Goal: Find contact information: Find contact information

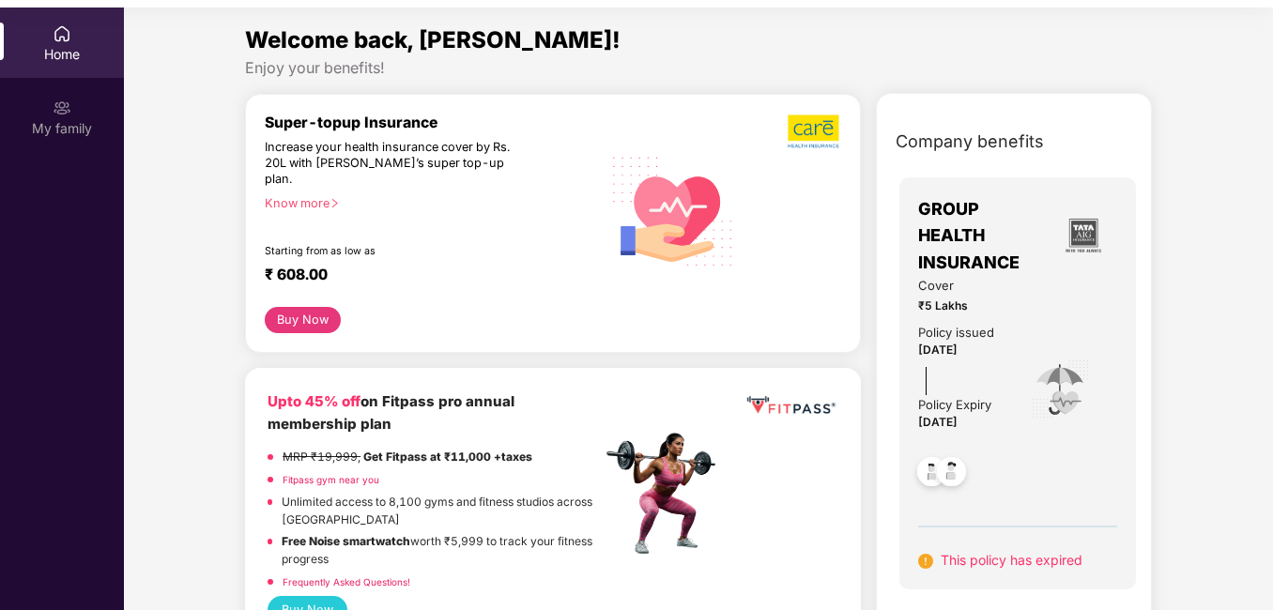
scroll to position [105, 0]
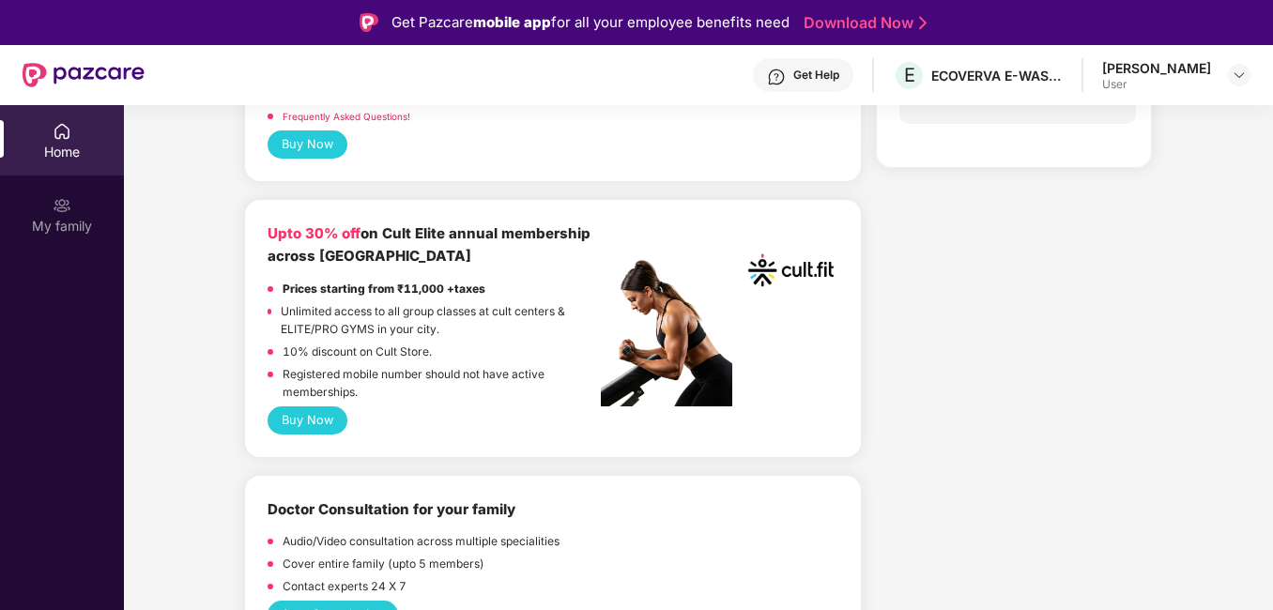
scroll to position [282, 0]
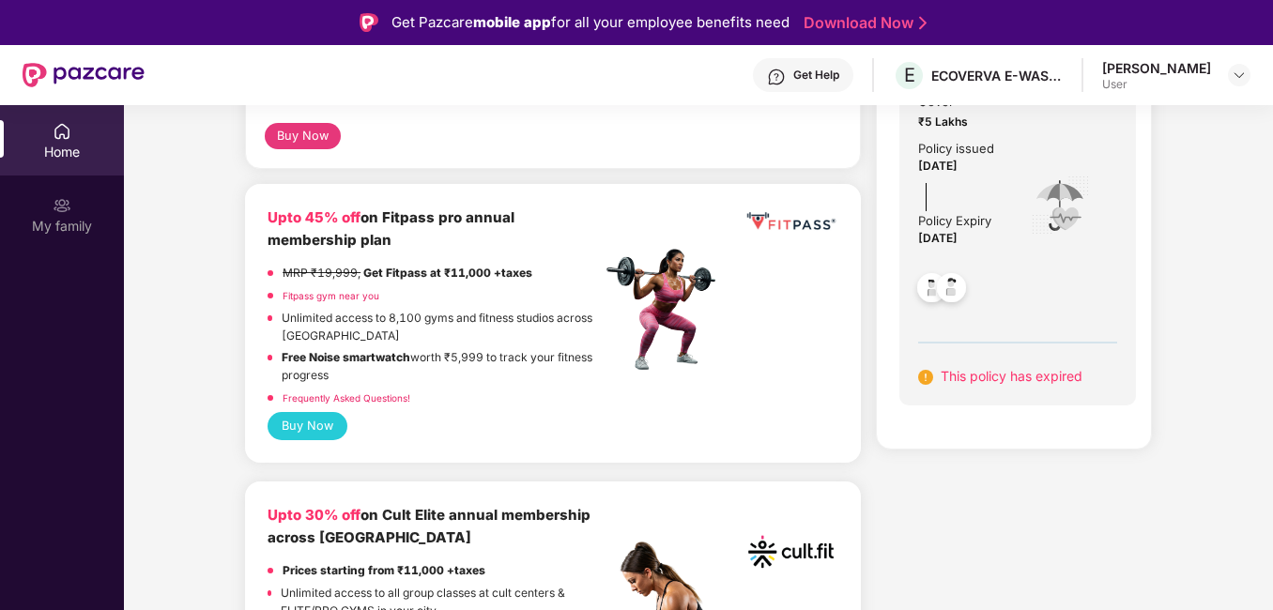
click at [1164, 69] on div "[PERSON_NAME]" at bounding box center [1157, 68] width 109 height 18
click at [1240, 70] on img at bounding box center [1239, 75] width 15 height 15
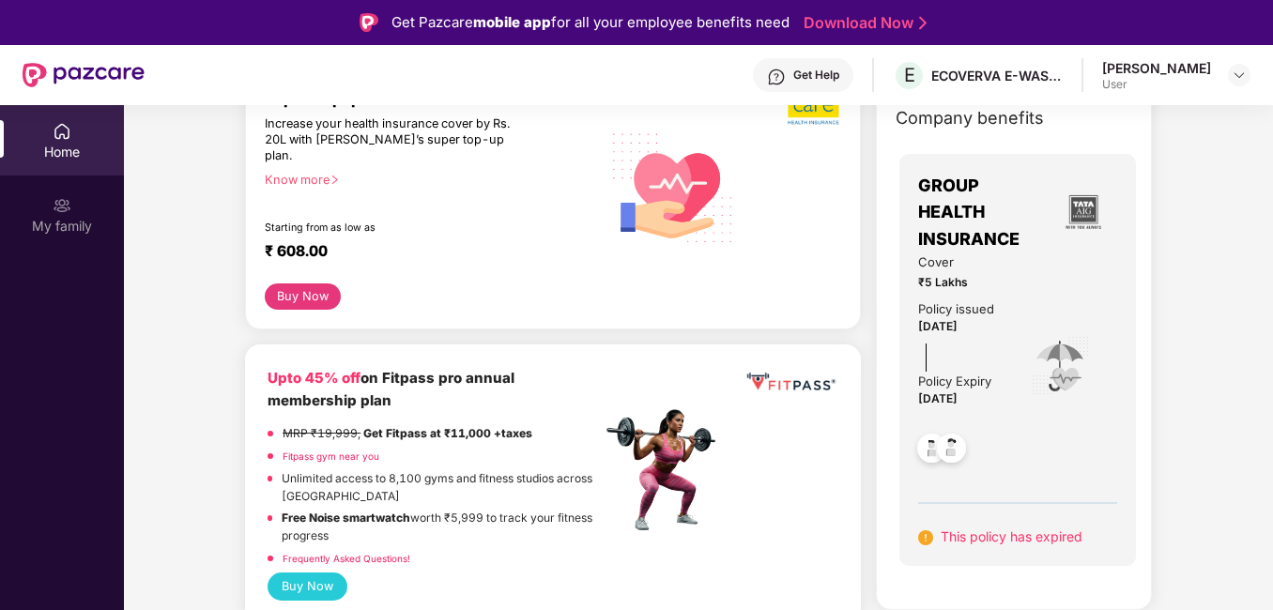
scroll to position [0, 0]
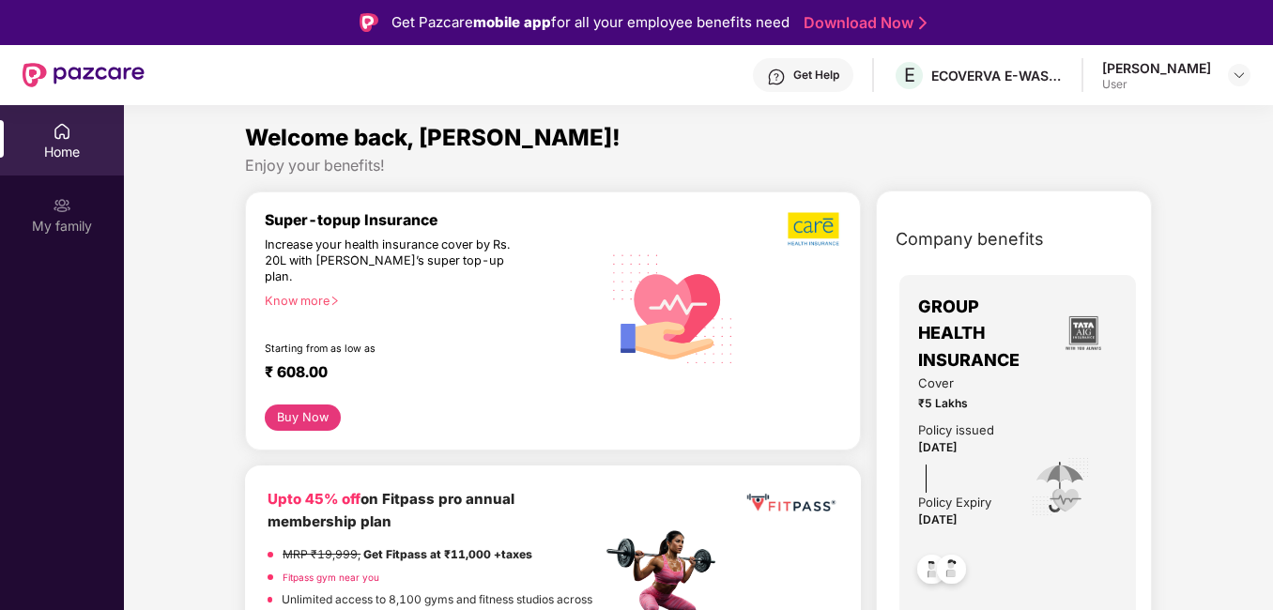
click at [1158, 68] on div "[PERSON_NAME]" at bounding box center [1157, 68] width 109 height 18
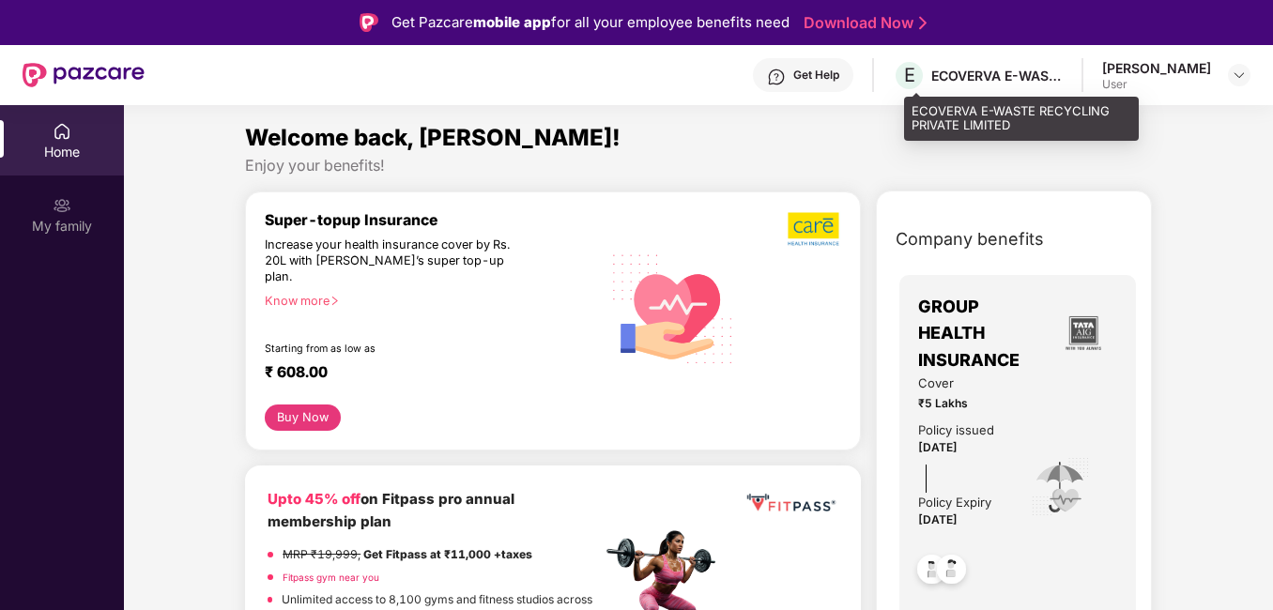
click at [1055, 77] on div "ECOVERVA E-WASTE RECYCLING PRIVATE LIMITED" at bounding box center [997, 76] width 131 height 18
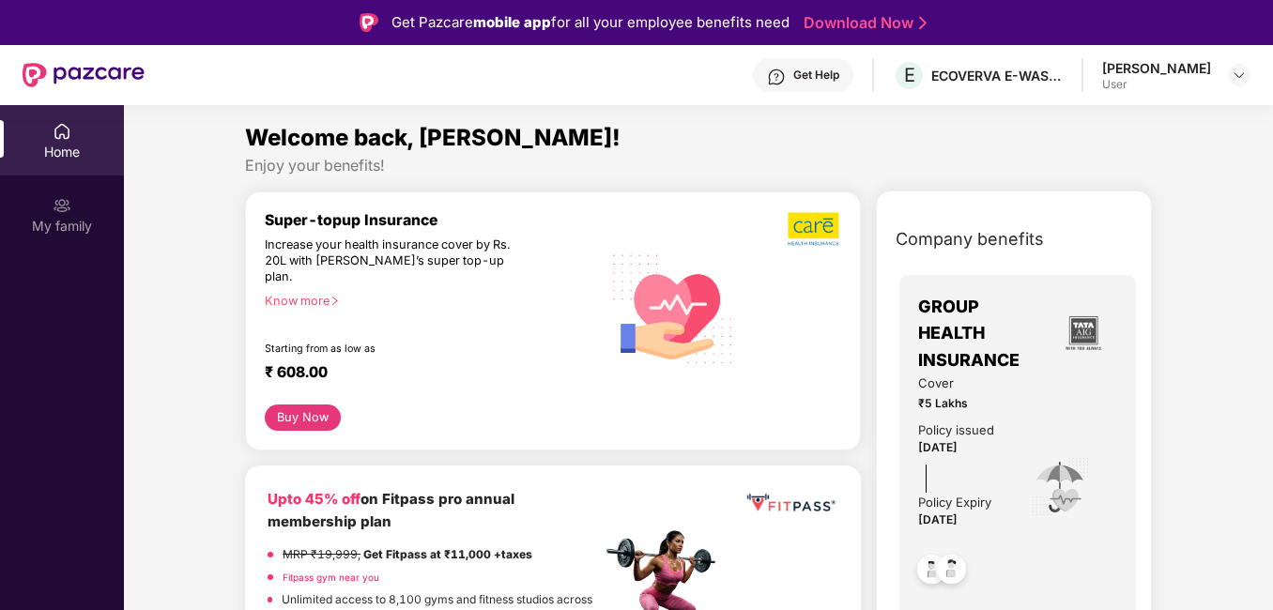
click at [1227, 72] on div "[PERSON_NAME] User" at bounding box center [1177, 75] width 148 height 33
click at [1241, 73] on img at bounding box center [1239, 75] width 15 height 15
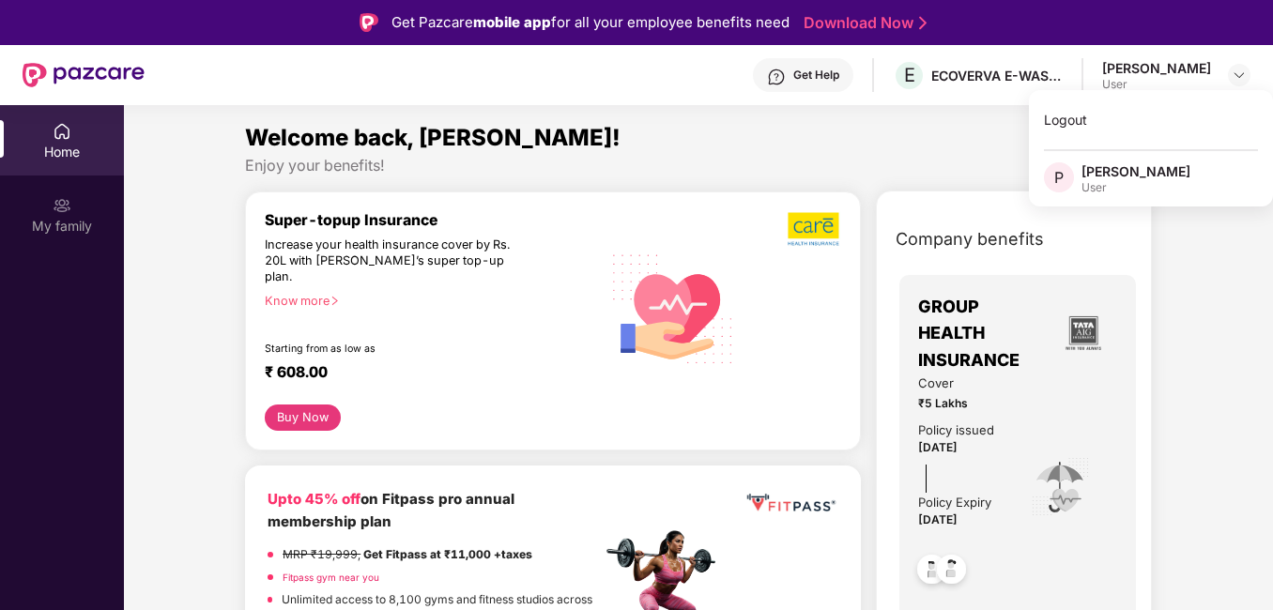
click at [1107, 175] on div "[PERSON_NAME]" at bounding box center [1136, 171] width 109 height 18
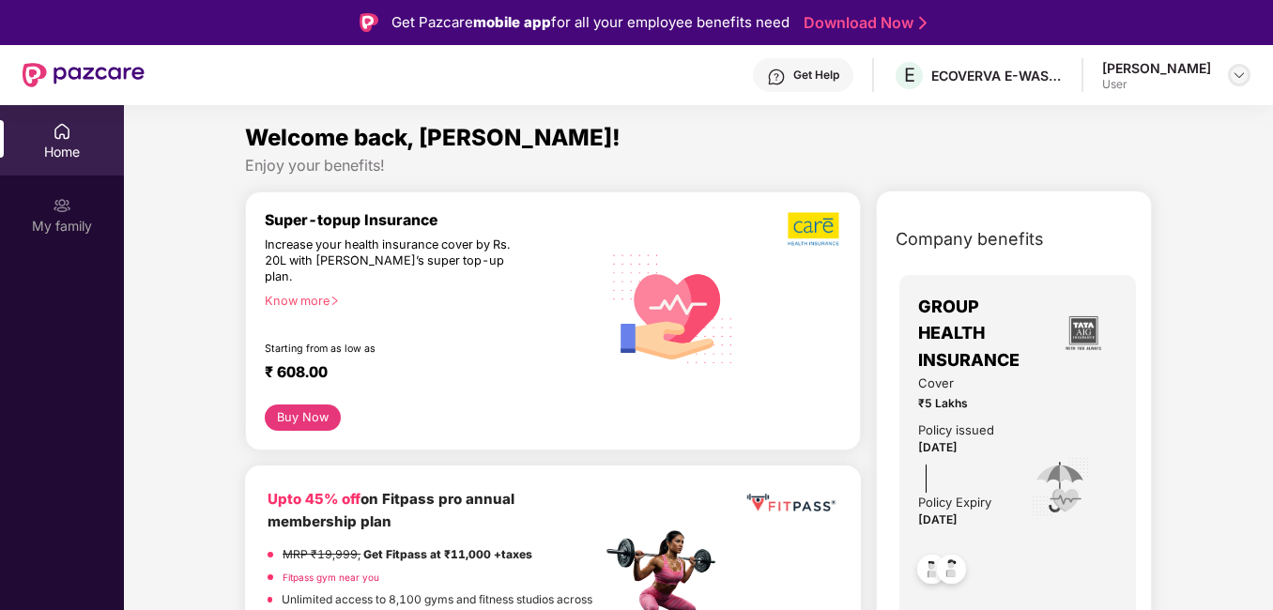
click at [1239, 80] on img at bounding box center [1239, 75] width 15 height 15
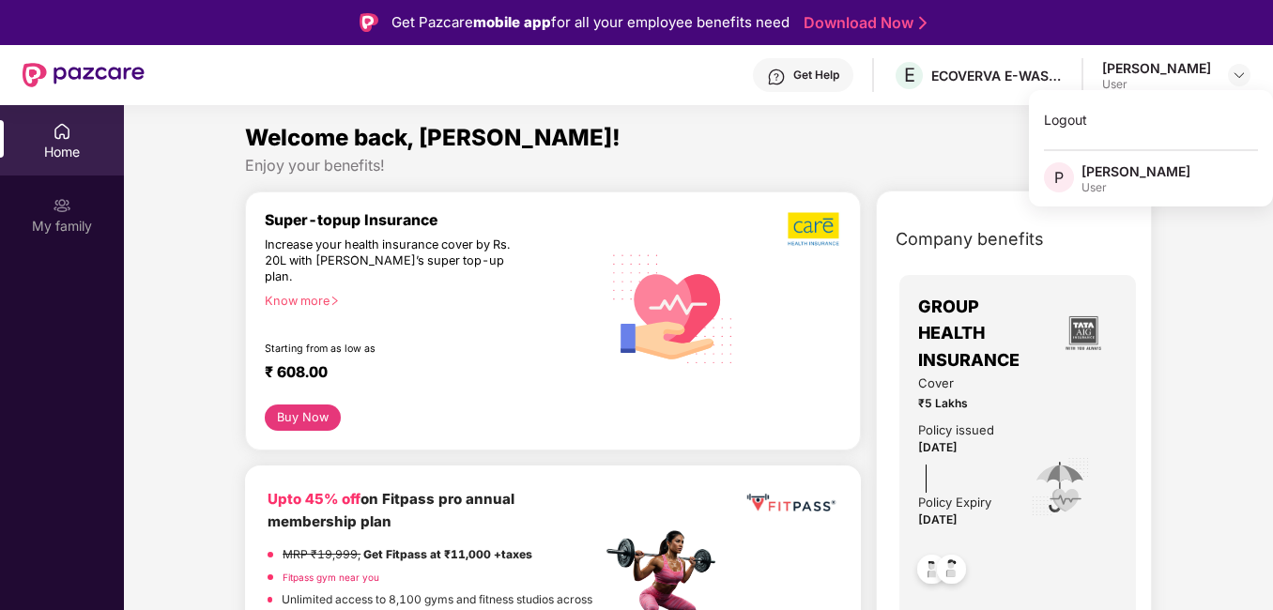
click at [1060, 174] on span "P" at bounding box center [1059, 177] width 9 height 23
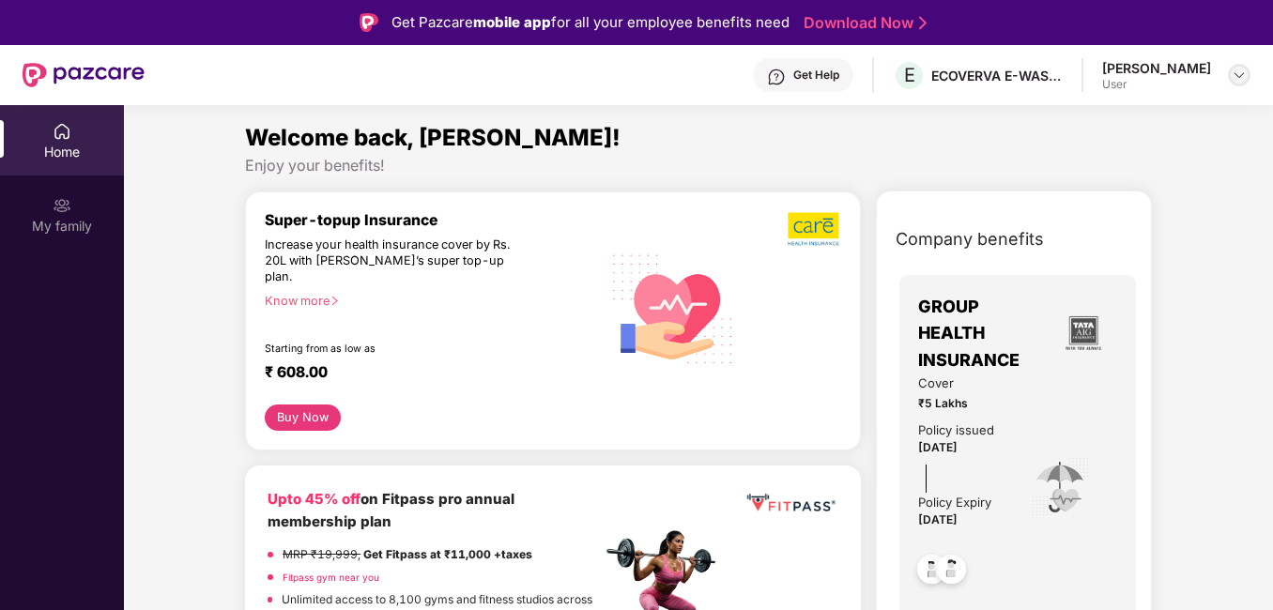
click at [1229, 76] on div at bounding box center [1239, 75] width 23 height 23
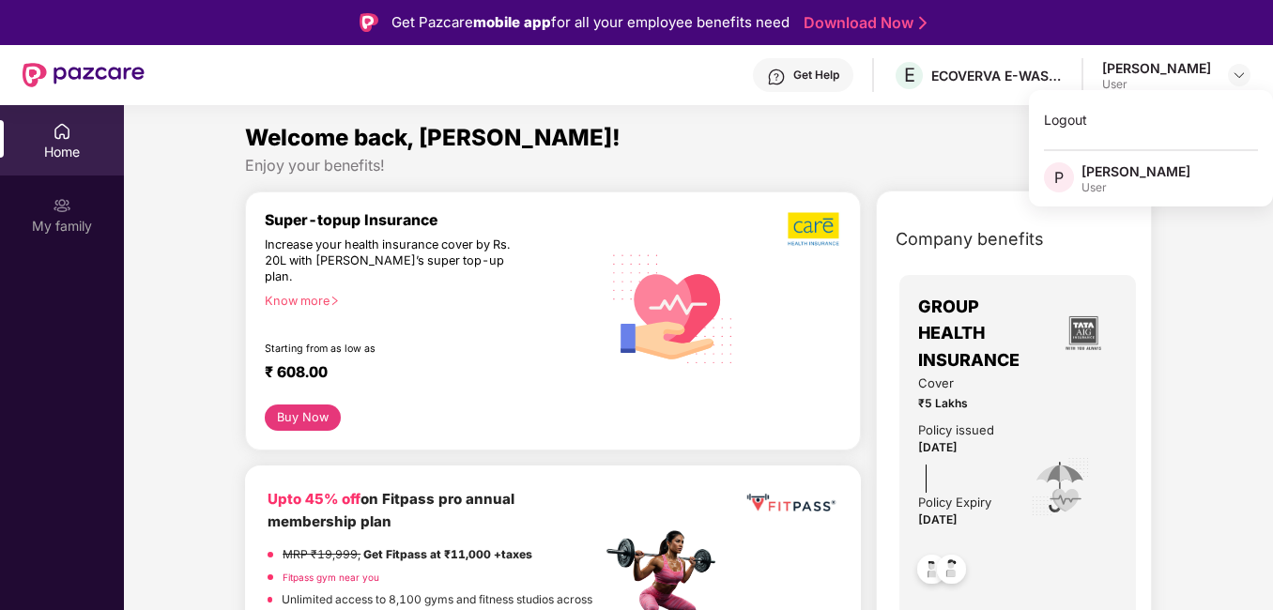
click at [1087, 172] on div "[PERSON_NAME]" at bounding box center [1136, 171] width 109 height 18
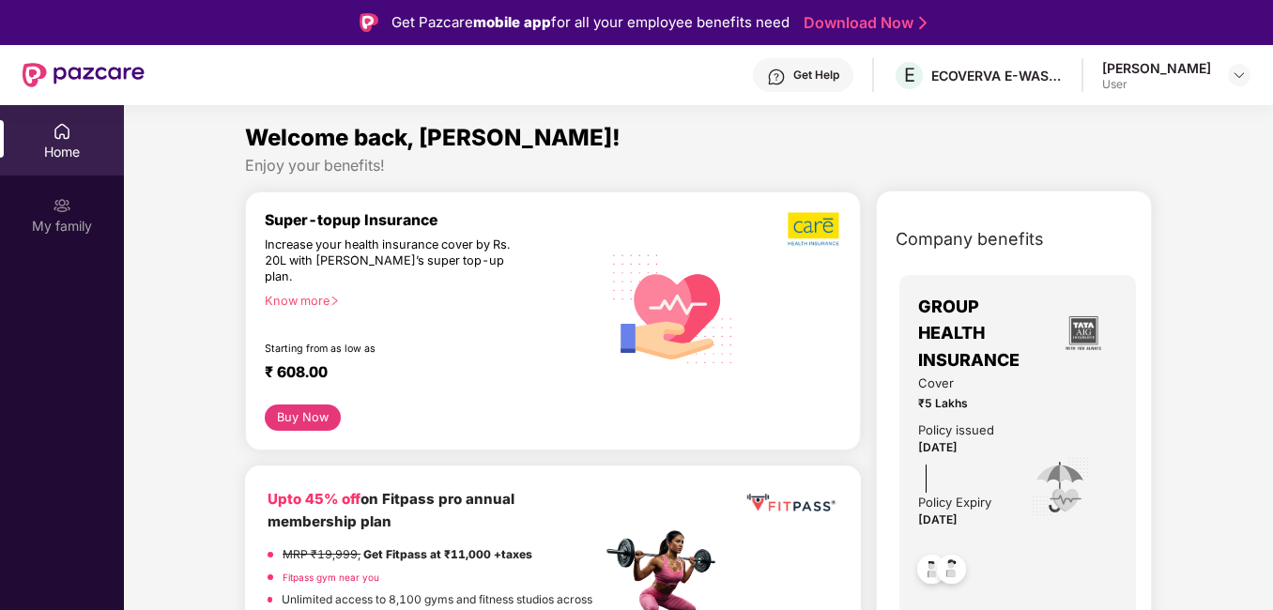
click at [1087, 172] on div "Enjoy your benefits!" at bounding box center [698, 166] width 907 height 20
click at [58, 130] on img at bounding box center [62, 131] width 19 height 19
click at [1122, 78] on div "User" at bounding box center [1157, 84] width 109 height 15
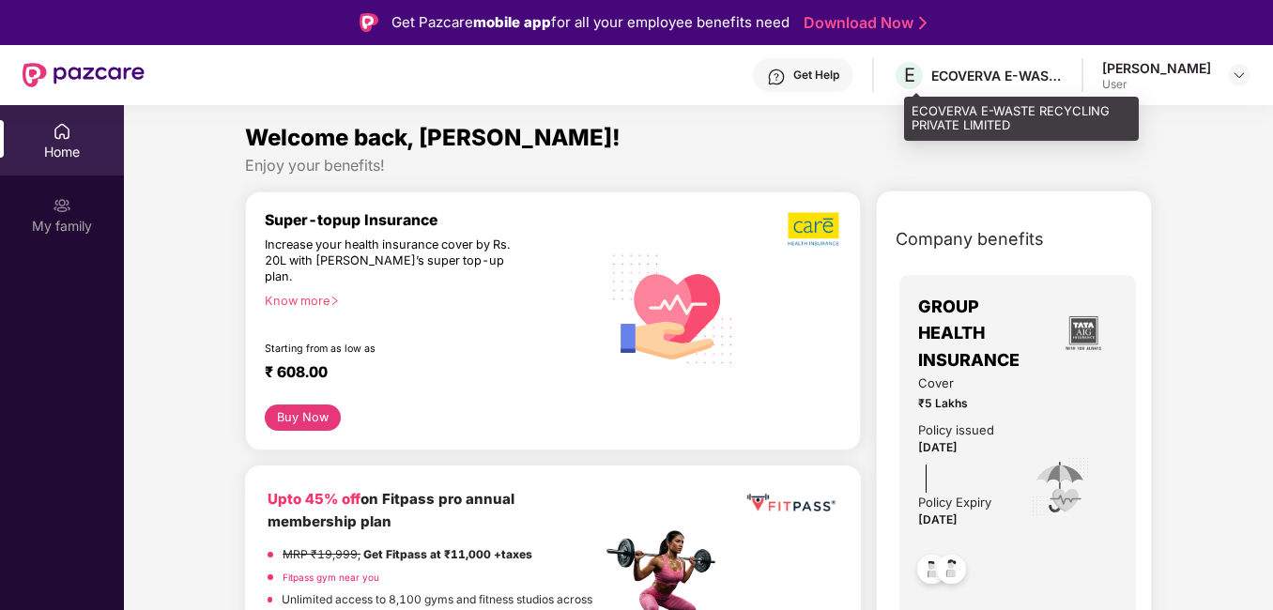
click at [1045, 79] on div "ECOVERVA E-WASTE RECYCLING PRIVATE LIMITED" at bounding box center [997, 76] width 131 height 18
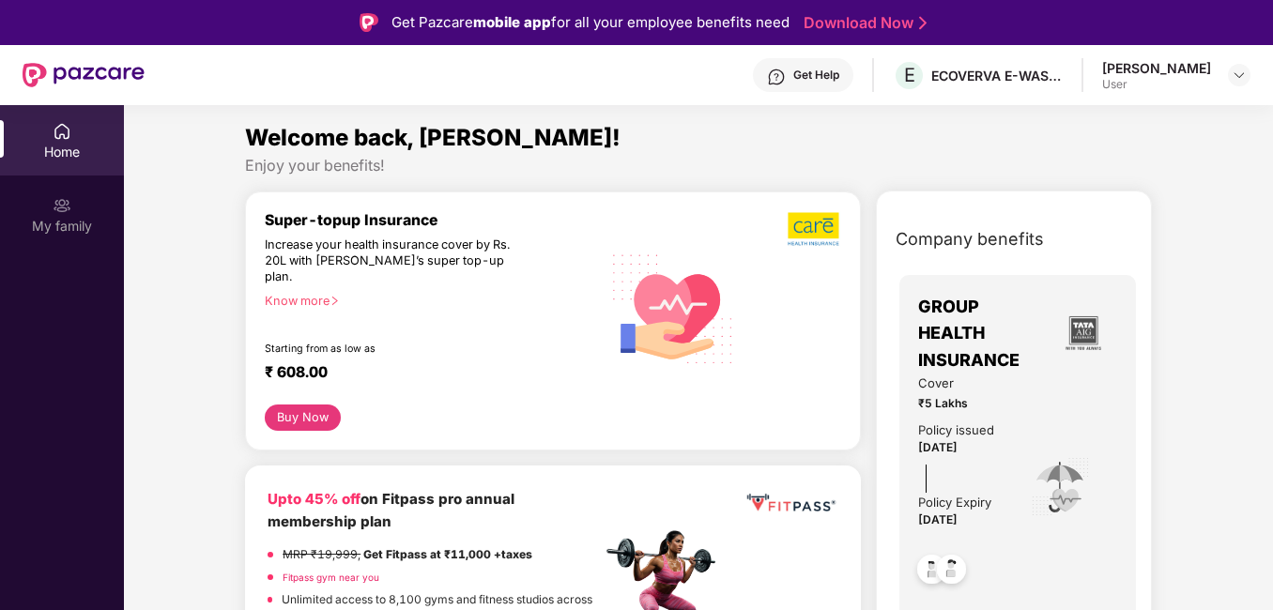
click at [1157, 76] on div "[PERSON_NAME]" at bounding box center [1157, 68] width 109 height 18
click at [1235, 72] on img at bounding box center [1239, 75] width 15 height 15
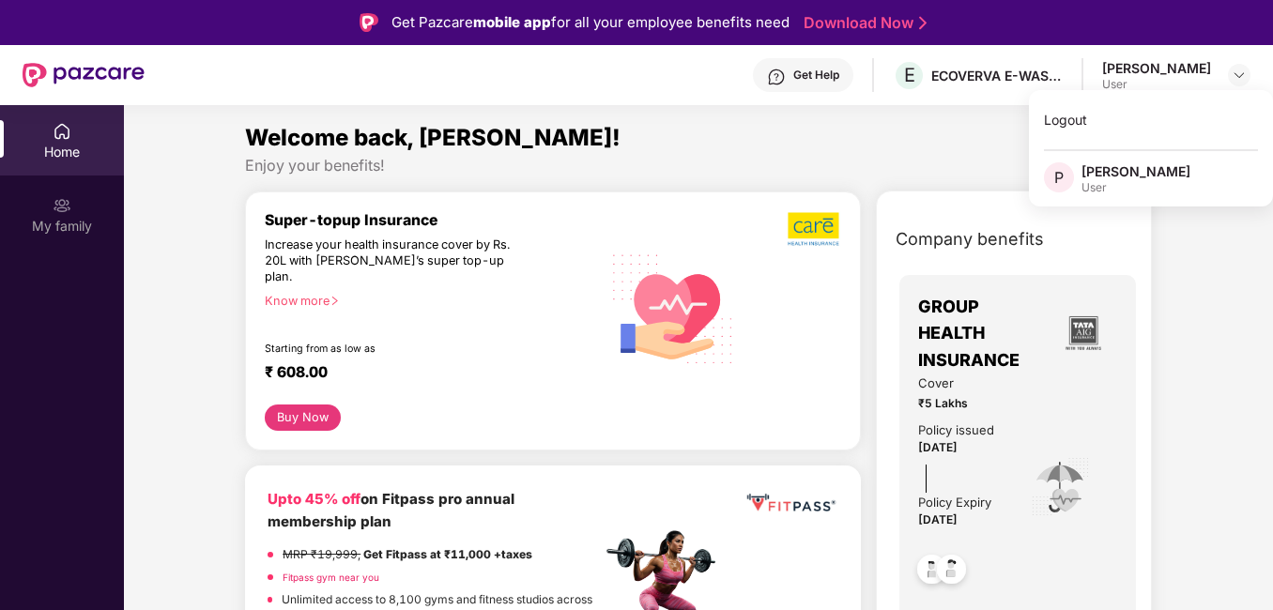
click at [1062, 179] on span "P" at bounding box center [1059, 177] width 9 height 23
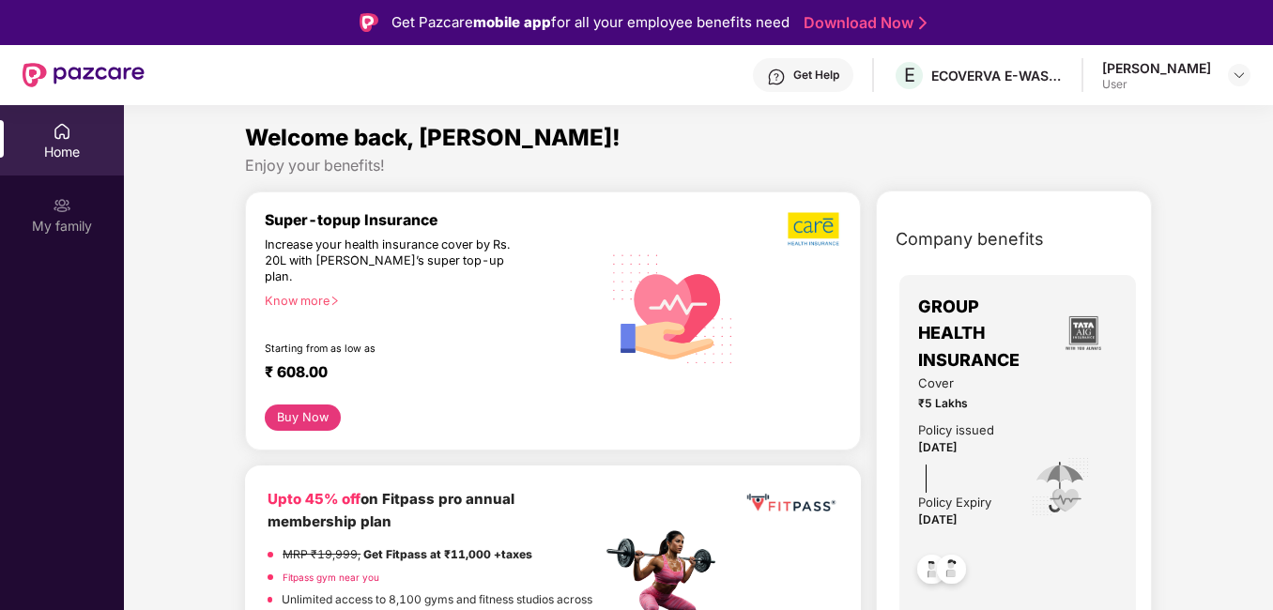
click at [1253, 68] on header "Get Help E ECOVERVA E-WASTE RECYCLING PRIVATE LIMITED [PERSON_NAME] User" at bounding box center [636, 75] width 1273 height 60
click at [1244, 75] on img at bounding box center [1239, 75] width 15 height 15
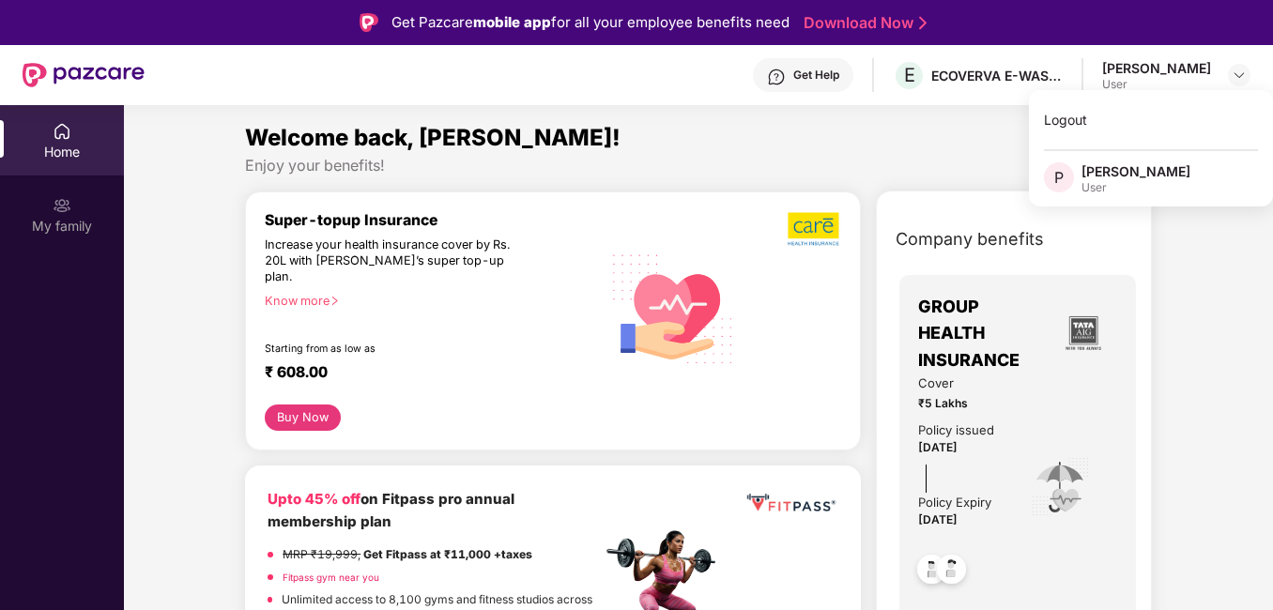
click at [1129, 178] on div "[PERSON_NAME]" at bounding box center [1136, 171] width 109 height 18
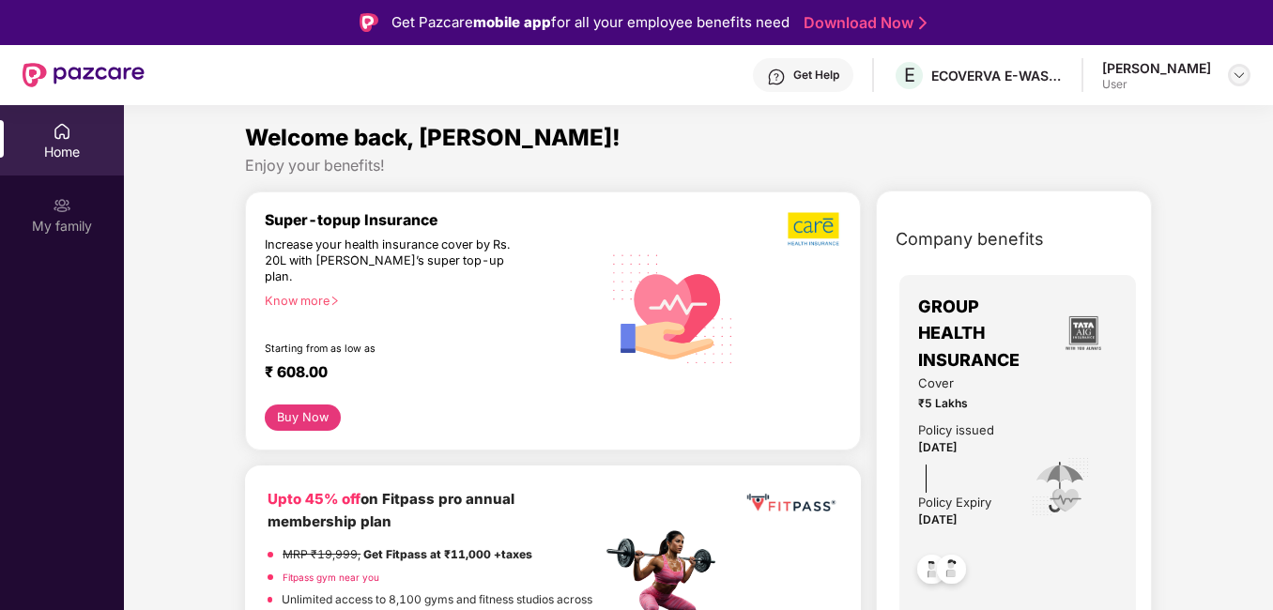
click at [1247, 77] on div at bounding box center [1239, 75] width 23 height 23
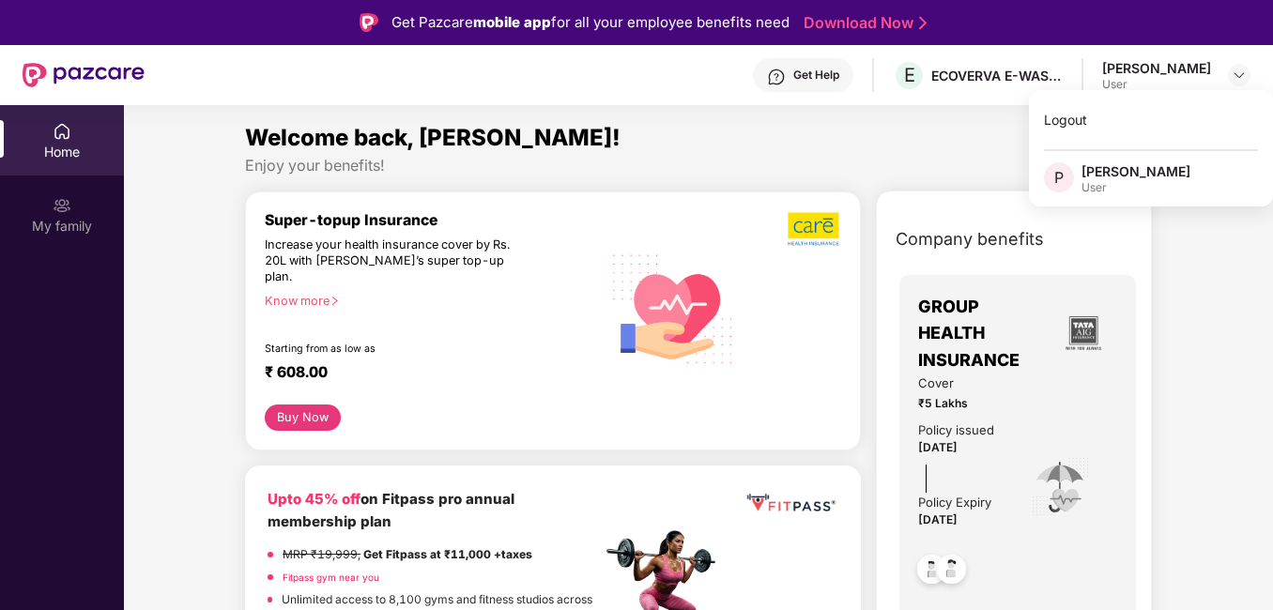
click at [1056, 175] on span "P" at bounding box center [1059, 177] width 9 height 23
click at [1056, 175] on div "Enjoy your benefits!" at bounding box center [698, 166] width 907 height 20
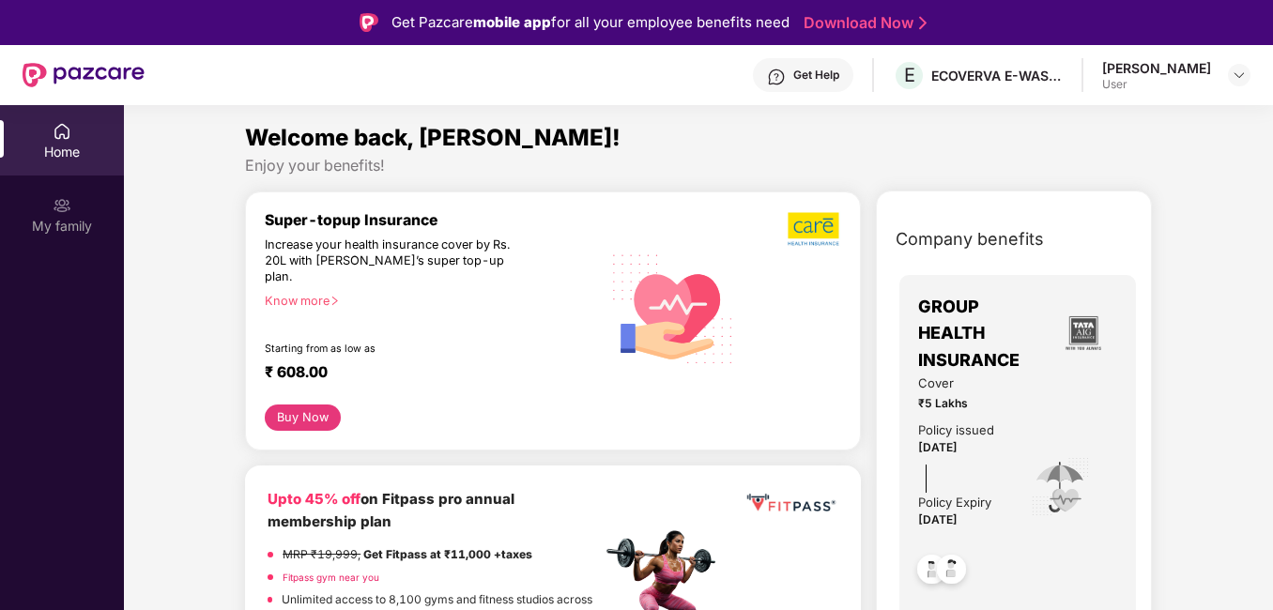
click at [41, 151] on div "Home" at bounding box center [62, 152] width 124 height 19
click at [88, 140] on div "Home" at bounding box center [62, 140] width 124 height 70
click at [69, 141] on div "Home" at bounding box center [62, 140] width 124 height 70
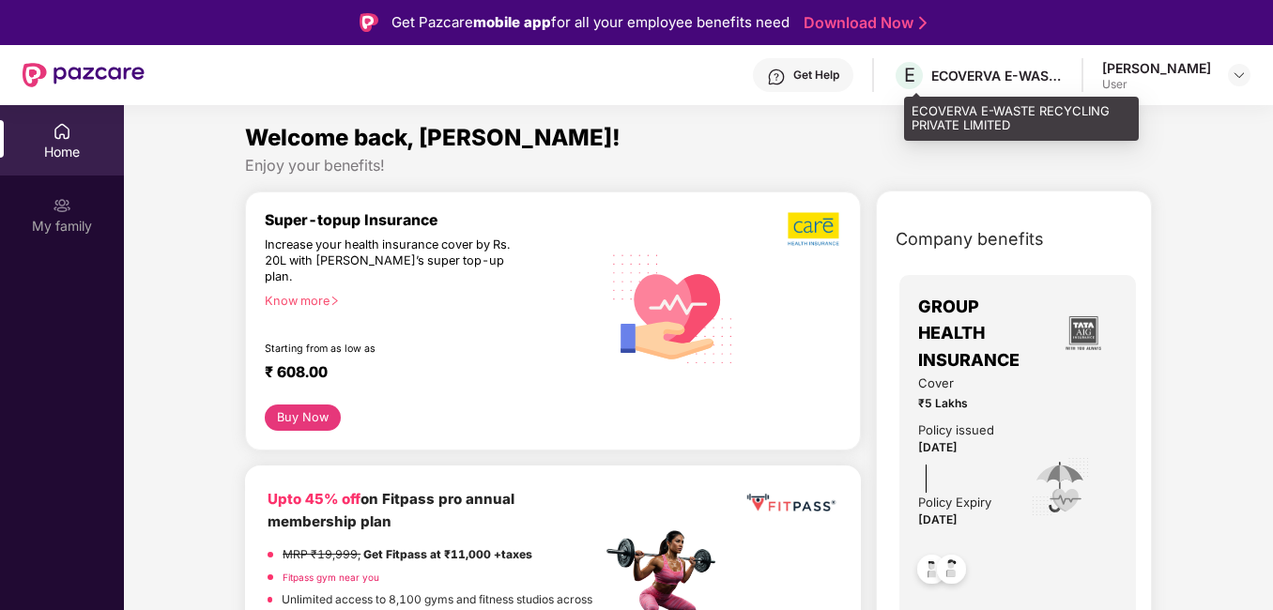
click at [983, 77] on div "ECOVERVA E-WASTE RECYCLING PRIVATE LIMITED" at bounding box center [997, 76] width 131 height 18
click at [906, 70] on span "E" at bounding box center [909, 75] width 33 height 33
click at [916, 72] on span "E" at bounding box center [909, 75] width 11 height 23
click at [916, 74] on span "E" at bounding box center [909, 75] width 11 height 23
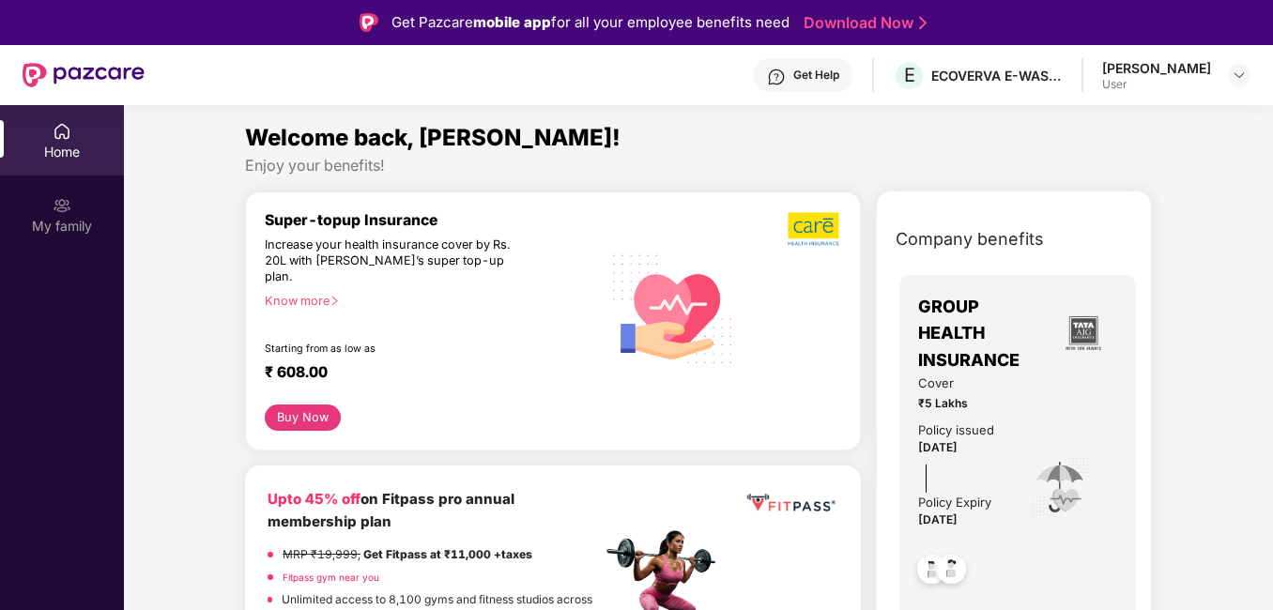
click at [945, 112] on section "Welcome back, [PERSON_NAME]! Enjoy your benefits! Super-topup Insurance Increas…" at bounding box center [698, 410] width 1149 height 610
click at [1141, 78] on div "User" at bounding box center [1157, 84] width 109 height 15
click at [1243, 77] on img at bounding box center [1239, 75] width 15 height 15
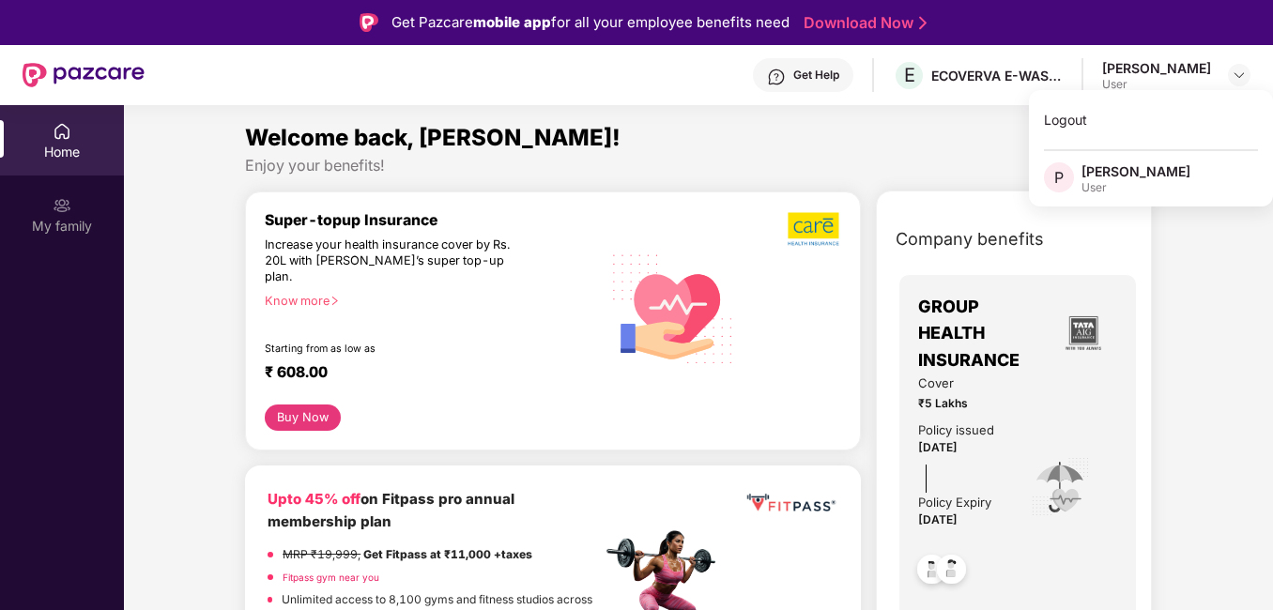
click at [1072, 175] on span "P" at bounding box center [1059, 177] width 30 height 30
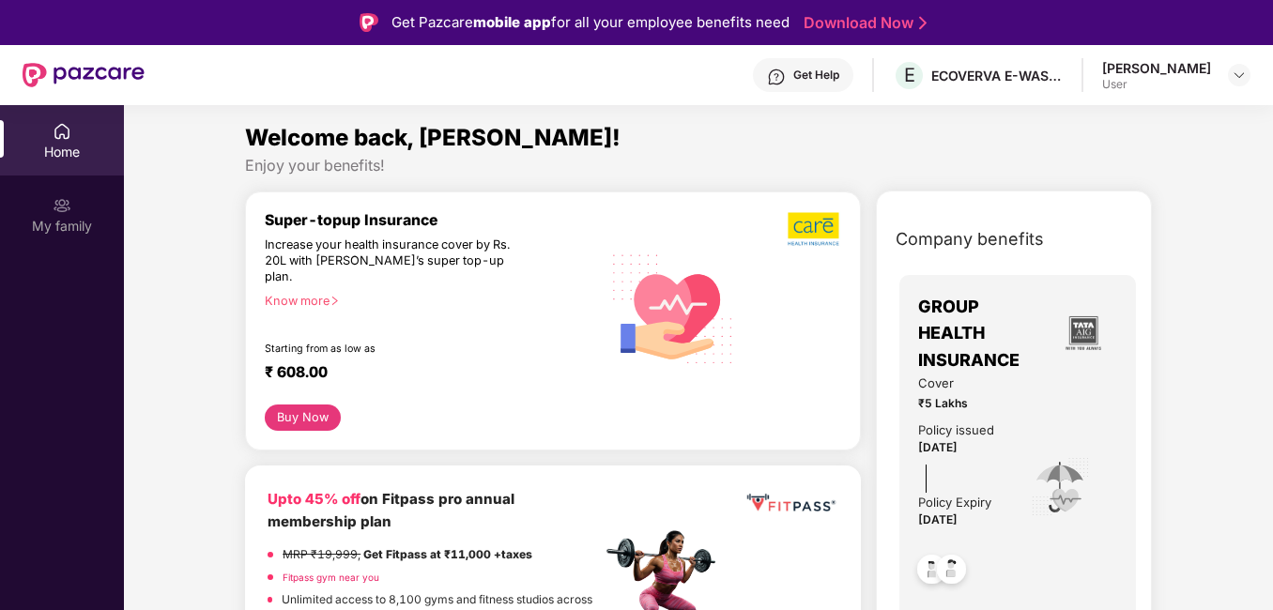
click at [1150, 70] on div "[PERSON_NAME]" at bounding box center [1157, 68] width 109 height 18
drag, startPoint x: 1150, startPoint y: 70, endPoint x: 1092, endPoint y: 107, distance: 68.8
click at [1092, 107] on section "Welcome back, [PERSON_NAME]! Enjoy your benefits! Super-topup Insurance Increas…" at bounding box center [698, 410] width 1149 height 610
click at [1248, 78] on div at bounding box center [1239, 75] width 23 height 23
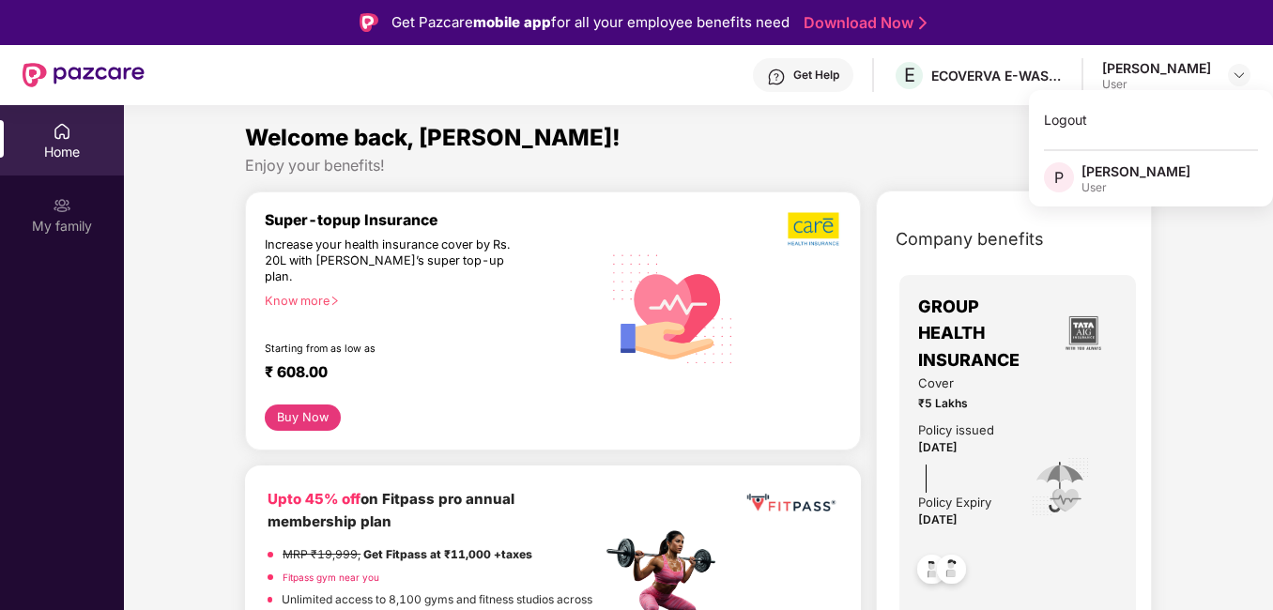
click at [1122, 177] on div "[PERSON_NAME]" at bounding box center [1136, 171] width 109 height 18
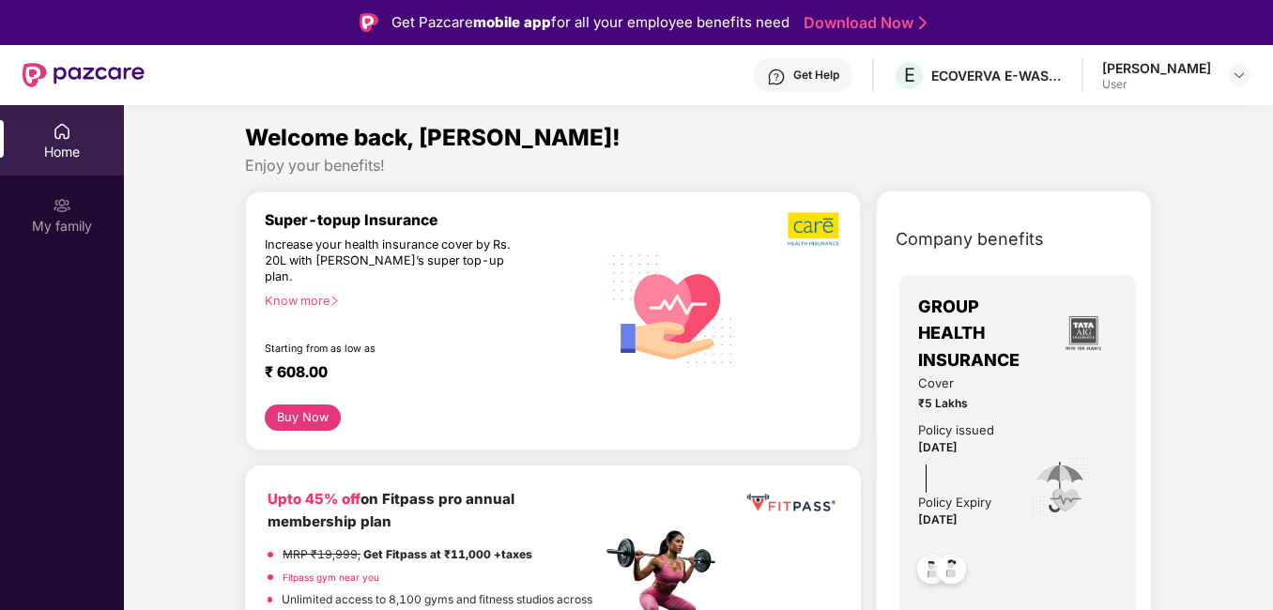
click at [1157, 70] on div "[PERSON_NAME]" at bounding box center [1157, 68] width 109 height 18
click at [1234, 71] on img at bounding box center [1239, 75] width 15 height 15
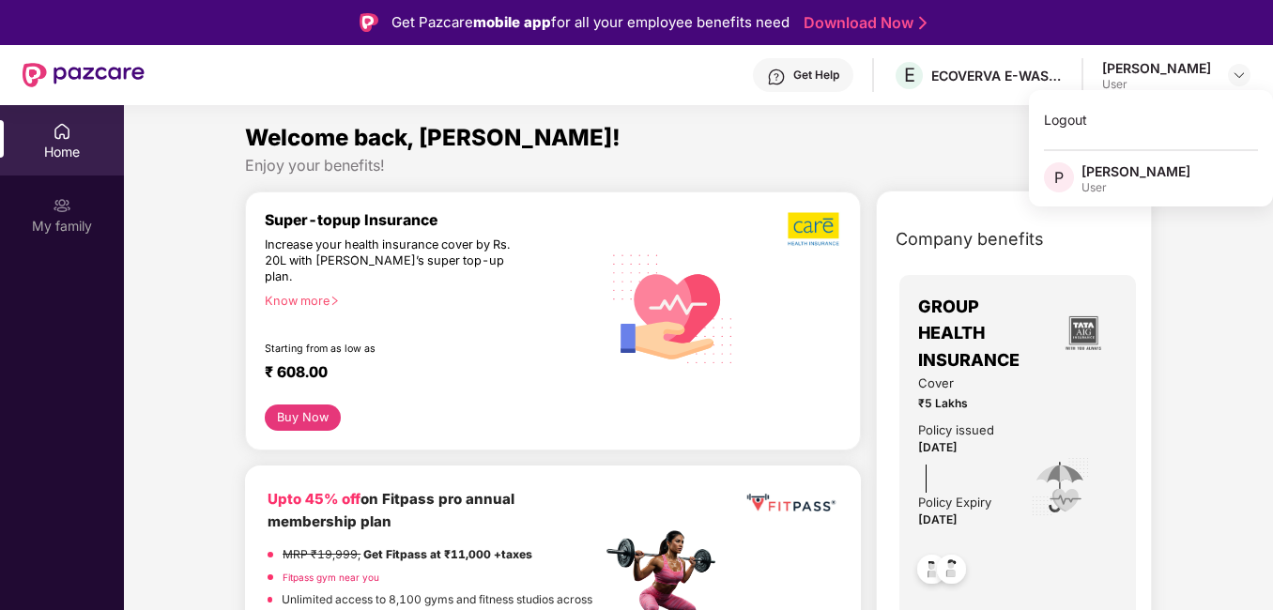
click at [1122, 168] on div "[PERSON_NAME]" at bounding box center [1136, 171] width 109 height 18
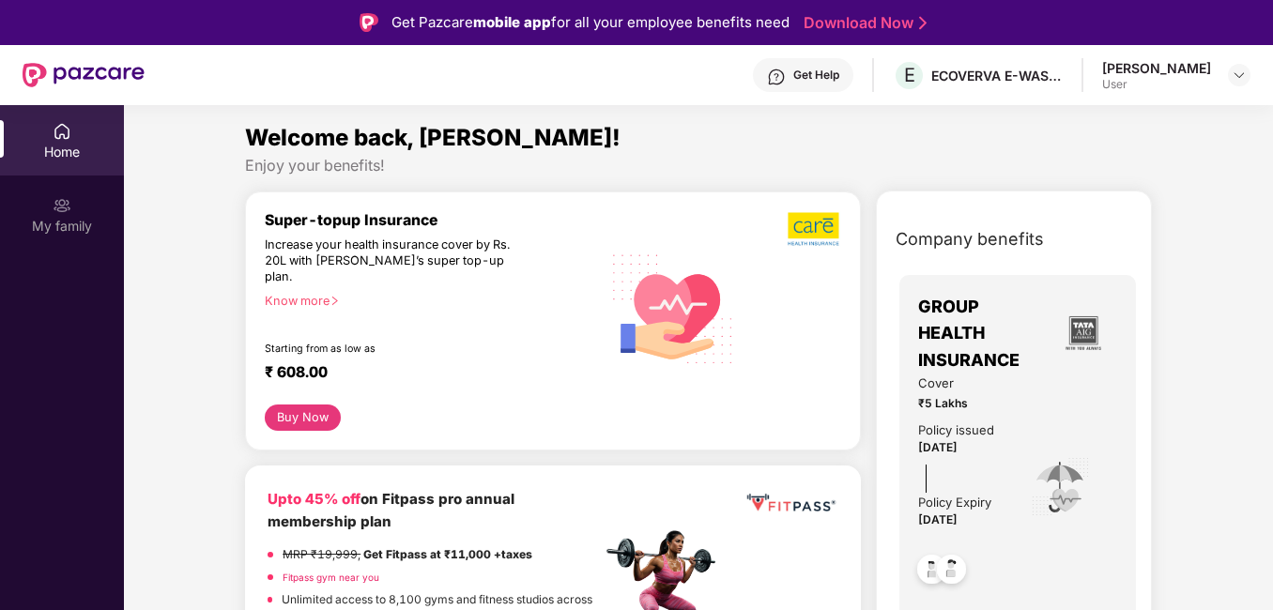
click at [1122, 168] on div "Enjoy your benefits!" at bounding box center [698, 166] width 907 height 20
click at [627, 157] on div "Enjoy your benefits!" at bounding box center [698, 166] width 907 height 20
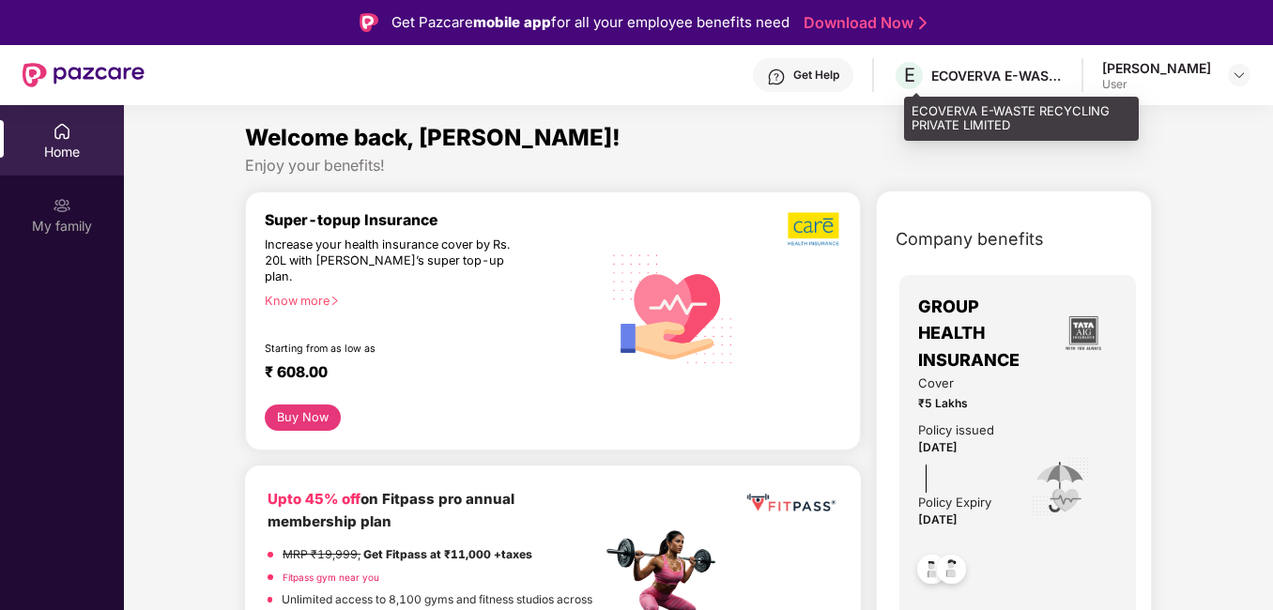
click at [1027, 64] on div "E ECOVERVA E-WASTE RECYCLING PRIVATE LIMITED" at bounding box center [978, 75] width 170 height 33
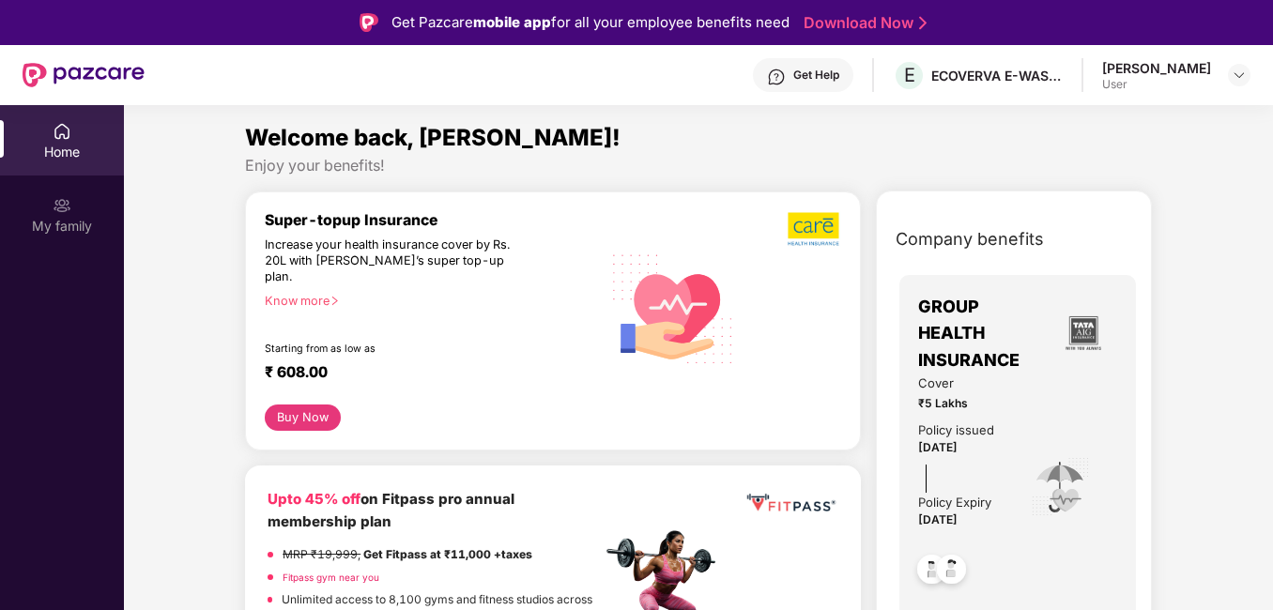
click at [854, 72] on div "Get Help" at bounding box center [803, 75] width 100 height 34
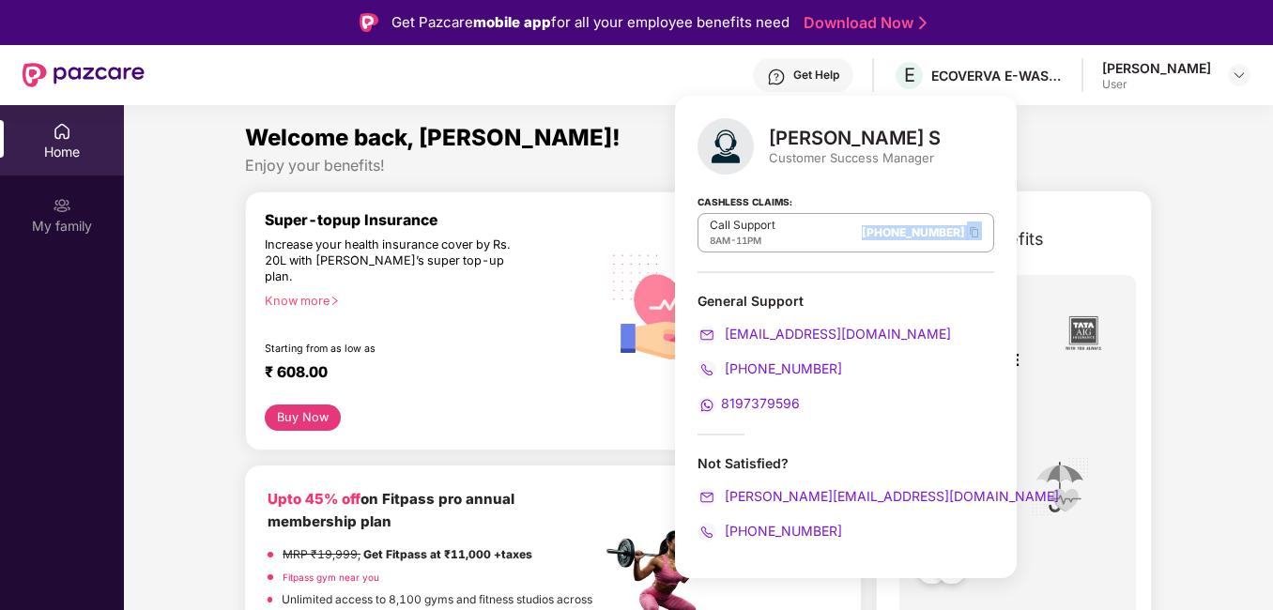
drag, startPoint x: 805, startPoint y: 233, endPoint x: 942, endPoint y: 233, distance: 137.1
click at [942, 233] on div "[PERSON_NAME] S Customer Success Manager Cashless Claims: Call Support 8AM - 11…" at bounding box center [846, 337] width 342 height 483
